Goal: Find specific page/section: Find specific page/section

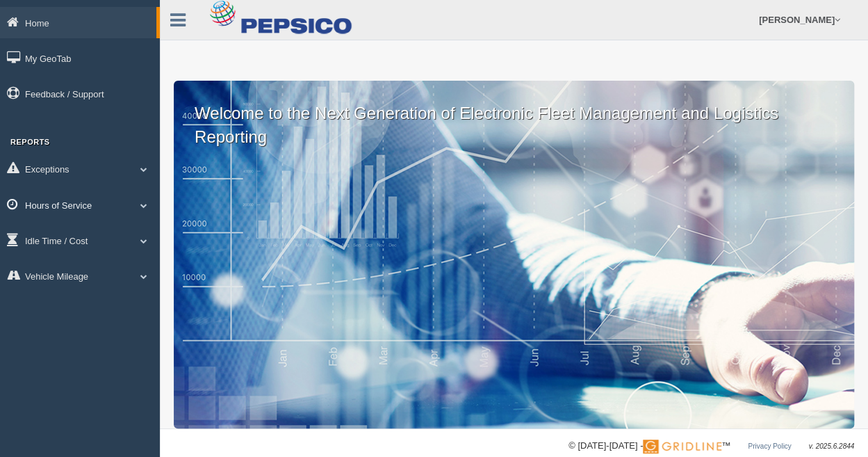
click at [149, 204] on span at bounding box center [144, 205] width 18 height 7
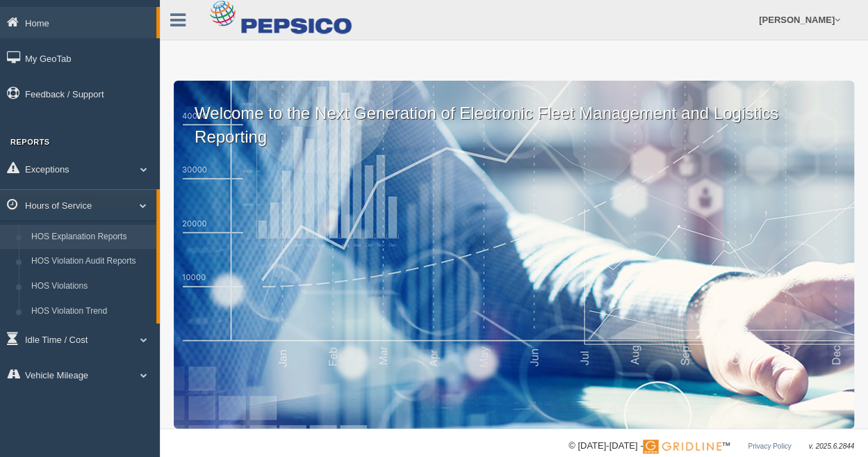
click at [108, 236] on link "HOS Explanation Reports" at bounding box center [90, 237] width 131 height 25
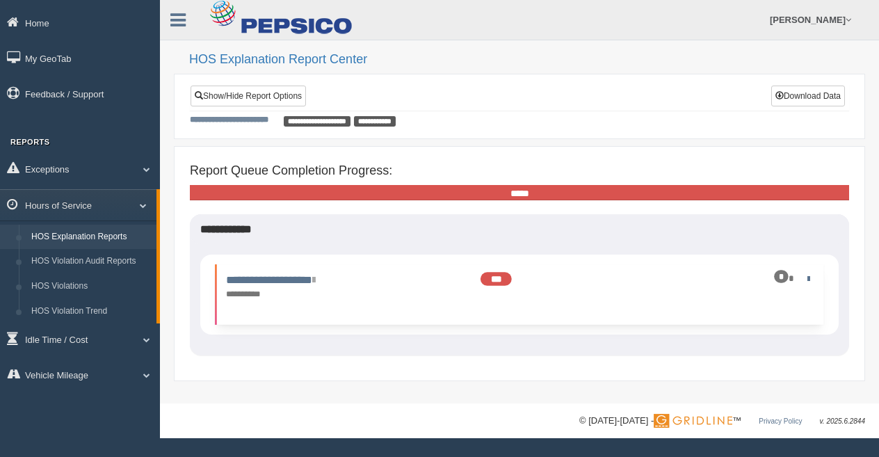
click at [491, 276] on span "***" at bounding box center [495, 278] width 31 height 13
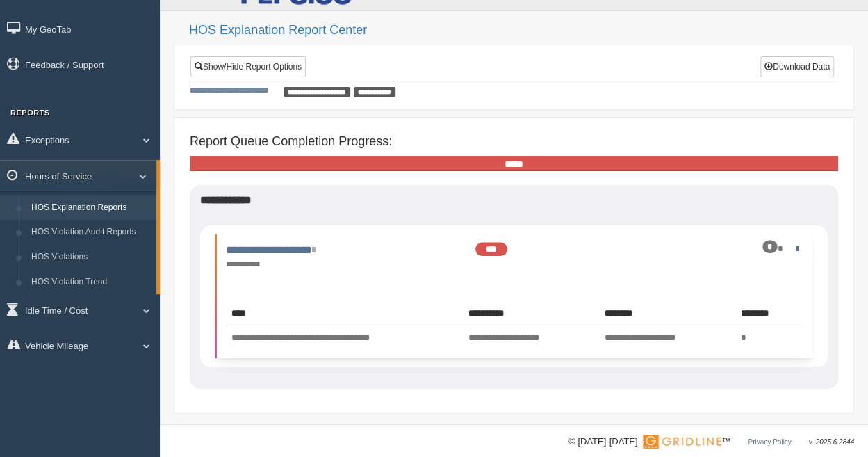
scroll to position [43, 0]
